Goal: Check status: Check status

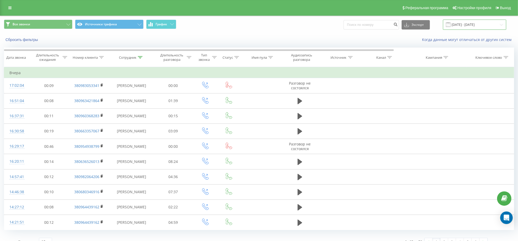
click at [414, 27] on input "[DATE] - [DATE]" at bounding box center [474, 25] width 63 height 10
click at [155, 19] on div "Все звонки Источники трафика График Экспорт .csv .xls .xlsx 20.08.2025 - 20.08.…" at bounding box center [258, 25] width 517 height 18
click at [154, 22] on button "График" at bounding box center [161, 24] width 30 height 9
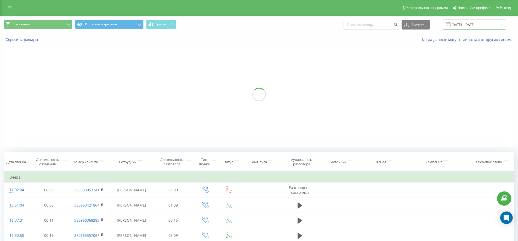
click at [414, 27] on input "20.08.2025 - 20.08.2025" at bounding box center [474, 25] width 63 height 10
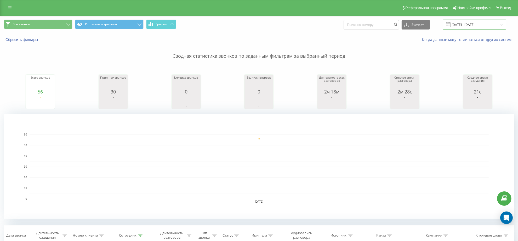
click at [463, 27] on input "20.08.2025 - 20.08.2025" at bounding box center [474, 25] width 63 height 10
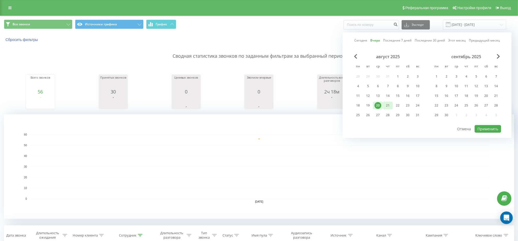
click at [385, 102] on div "21" at bounding box center [387, 105] width 7 height 7
click at [482, 127] on button "Применить" at bounding box center [487, 129] width 26 height 8
type input "[DATE] - [DATE]"
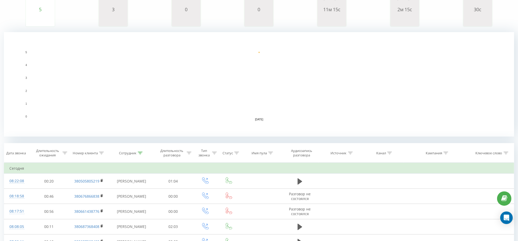
scroll to position [110, 0]
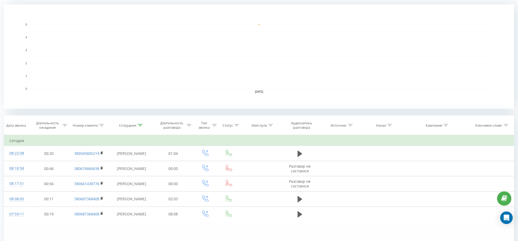
click at [91, 99] on rect "A chart." at bounding box center [259, 56] width 510 height 104
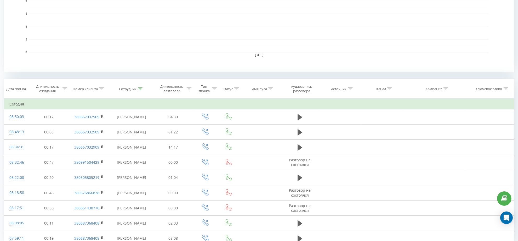
scroll to position [149, 0]
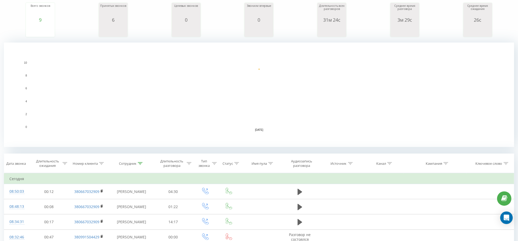
scroll to position [73, 0]
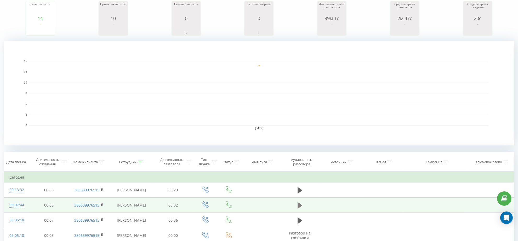
click at [298, 203] on icon at bounding box center [299, 205] width 5 height 6
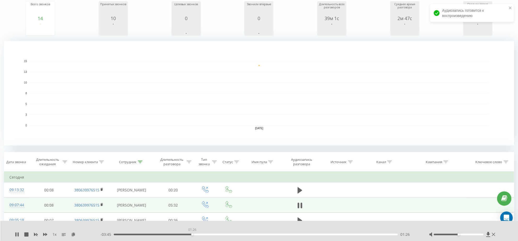
click at [192, 235] on div "01:26" at bounding box center [256, 235] width 284 height 2
click at [312, 234] on div "01:30" at bounding box center [256, 235] width 284 height 2
click at [302, 235] on div "00:00" at bounding box center [256, 235] width 284 height 2
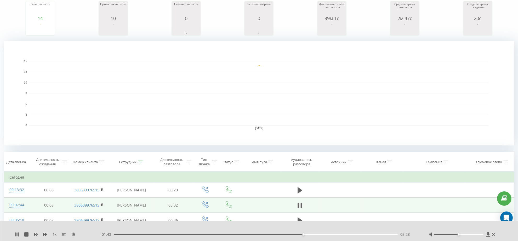
click at [321, 135] on rect "A chart." at bounding box center [259, 93] width 510 height 104
drag, startPoint x: 456, startPoint y: 235, endPoint x: 497, endPoint y: 237, distance: 41.3
click at [497, 237] on div "1 x - 01:28 03:44 03:44" at bounding box center [259, 231] width 518 height 20
click at [493, 234] on icon at bounding box center [492, 234] width 3 height 4
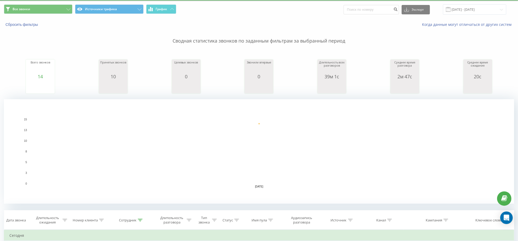
scroll to position [3, 0]
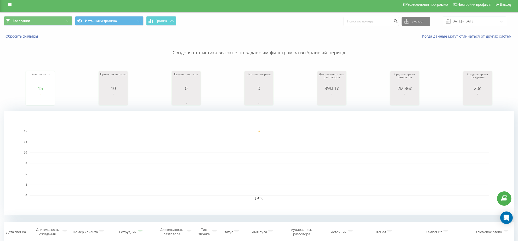
click at [67, 55] on p "Сводная статистика звонков по заданным фильтрам за выбранный период" at bounding box center [259, 47] width 510 height 17
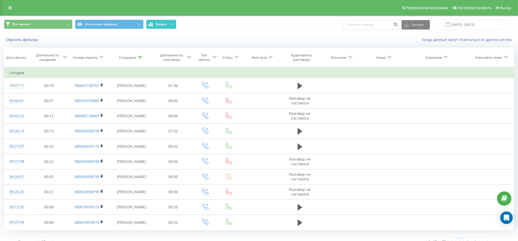
click at [168, 27] on button "График" at bounding box center [161, 24] width 30 height 9
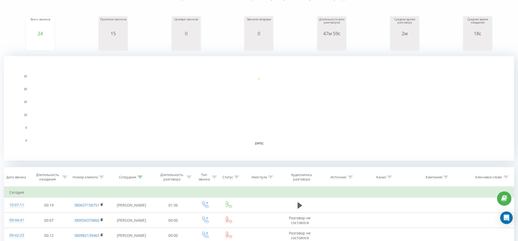
scroll to position [59, 0]
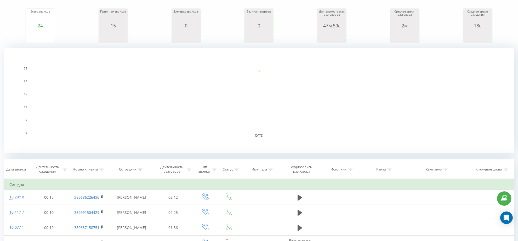
scroll to position [61, 0]
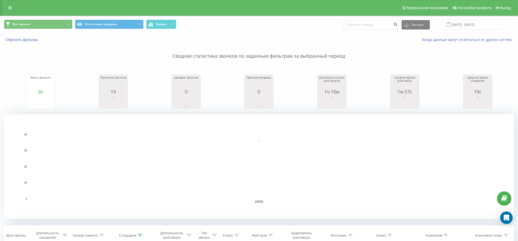
click at [69, 63] on div "Сводная статистика звонков по заданным фильтрам за выбранный период Всего звонк…" at bounding box center [259, 130] width 510 height 177
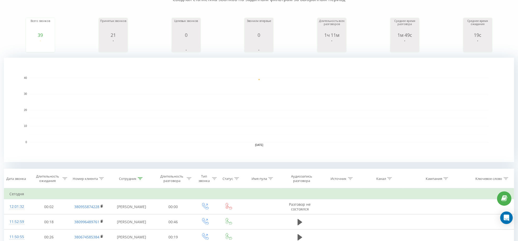
scroll to position [55, 0]
